Goal: Navigation & Orientation: Go to known website

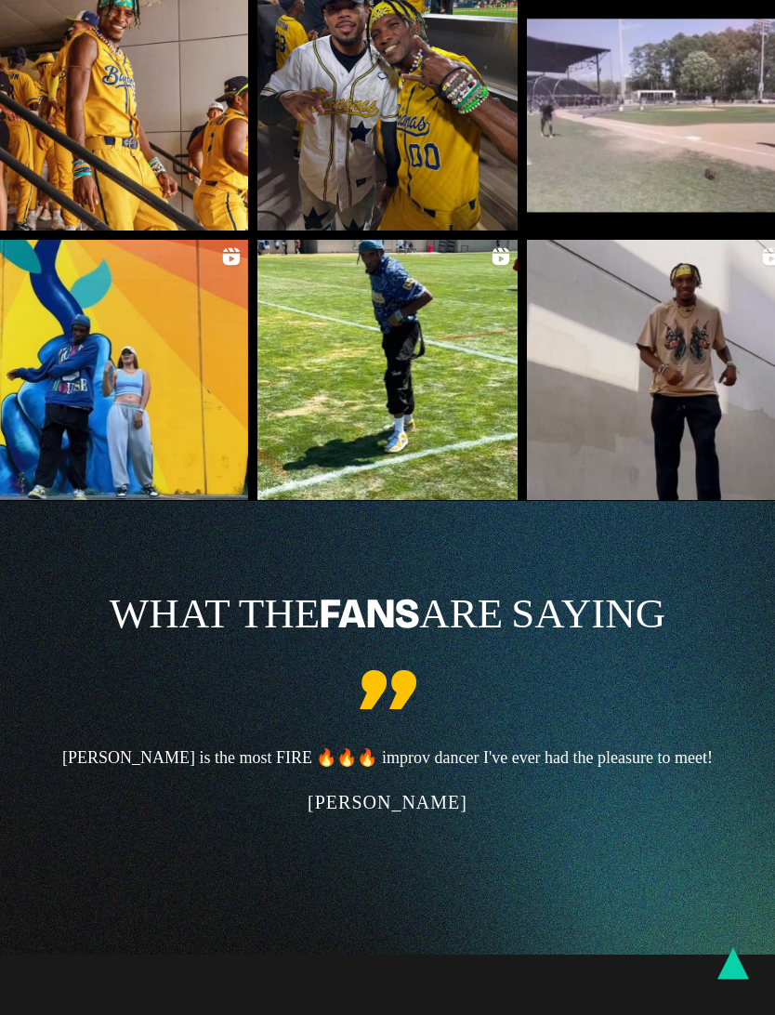
scroll to position [2802, 0]
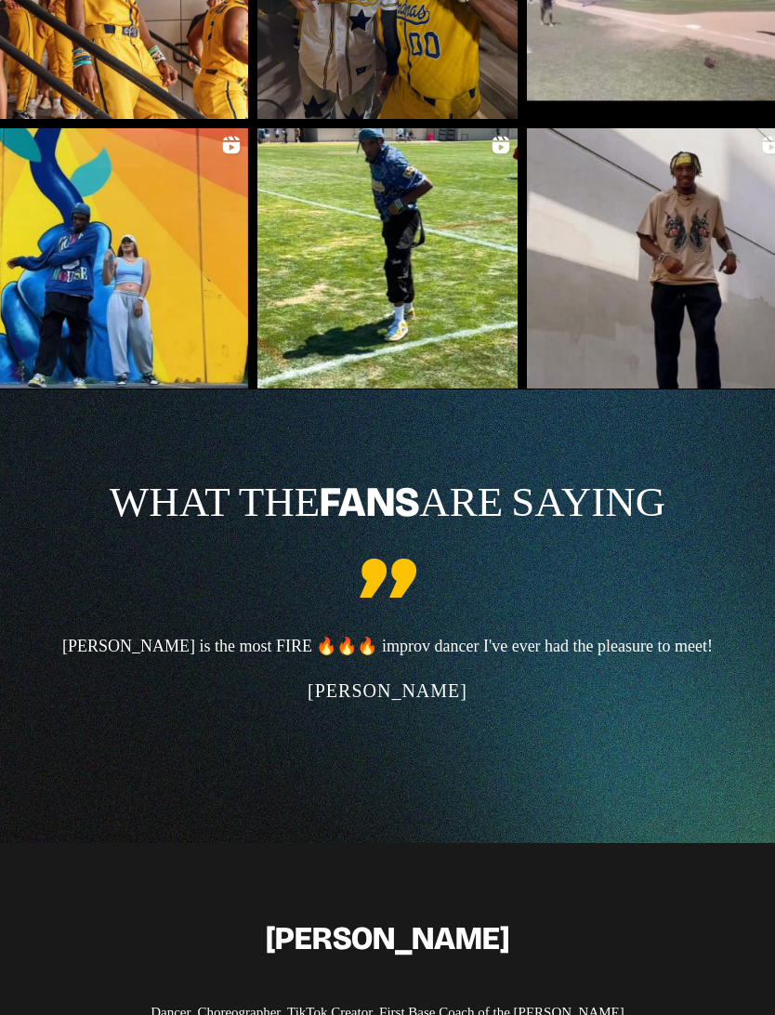
scroll to position [2912, 0]
